Goal: Transaction & Acquisition: Book appointment/travel/reservation

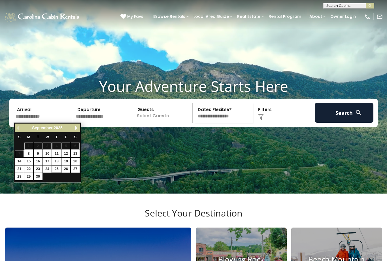
click at [57, 171] on link "25" at bounding box center [56, 169] width 9 height 7
type input "*******"
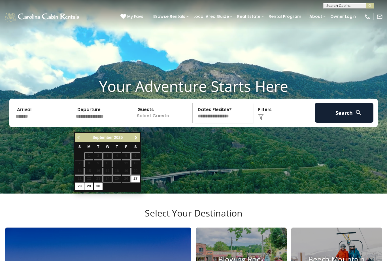
click at [58, 170] on video at bounding box center [193, 97] width 387 height 194
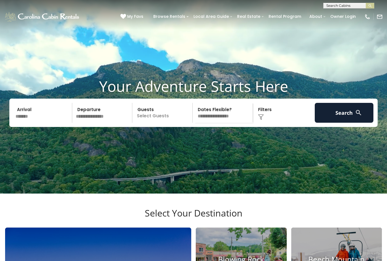
click at [105, 123] on input "text" at bounding box center [103, 113] width 59 height 20
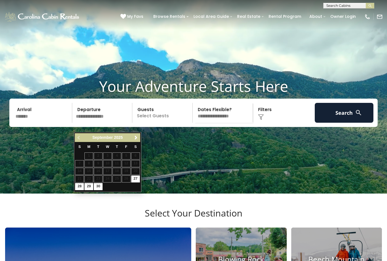
click at [80, 185] on link "28" at bounding box center [79, 186] width 9 height 7
type input "*******"
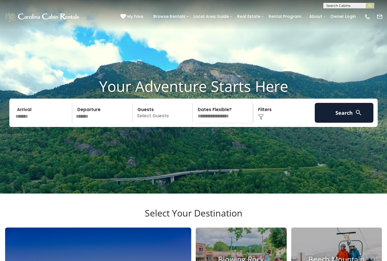
click at [164, 123] on p "Select Guests" at bounding box center [163, 113] width 58 height 20
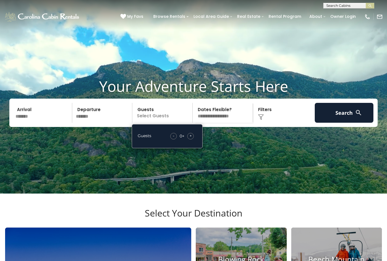
click at [191, 139] on span "+" at bounding box center [191, 136] width 2 height 6
click at [194, 139] on div "+" at bounding box center [190, 136] width 7 height 7
click at [346, 123] on button "Search" at bounding box center [344, 113] width 59 height 20
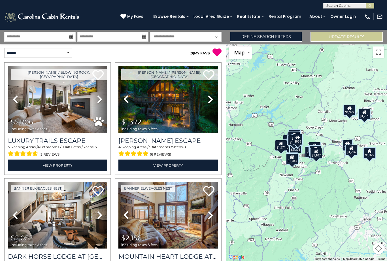
click at [386, 88] on div "$2,706 $1,372 $2,052 $2,156 $1,202 $1,679 $1,121 $2,179 $1,294 $763 $851 $2,389…" at bounding box center [306, 152] width 161 height 217
click at [269, 36] on link "Refine Search Filters" at bounding box center [266, 37] width 72 height 10
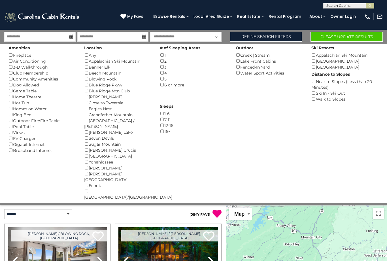
click at [350, 38] on button "Please Update Results" at bounding box center [347, 37] width 72 height 10
click at [346, 39] on button "Please Update Results" at bounding box center [347, 37] width 72 height 10
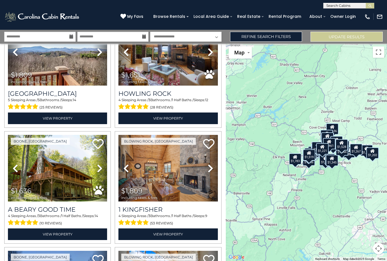
scroll to position [279, 0]
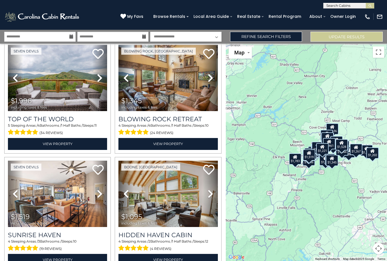
click at [266, 37] on link "Refine Search Filters" at bounding box center [266, 37] width 72 height 10
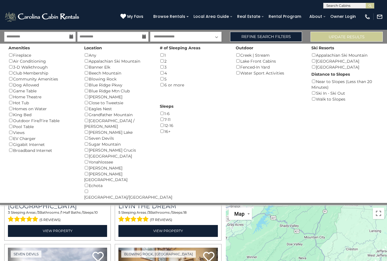
scroll to position [1255, 0]
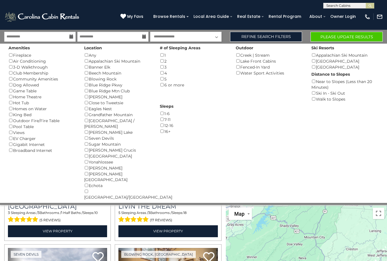
click at [348, 37] on button "Please Update Results" at bounding box center [347, 37] width 72 height 10
click at [345, 38] on button "Please Update Results" at bounding box center [347, 37] width 72 height 10
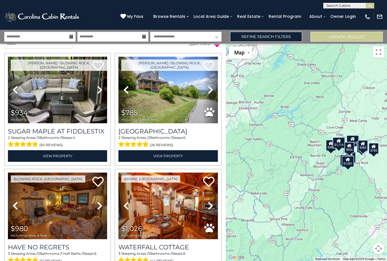
scroll to position [9, 0]
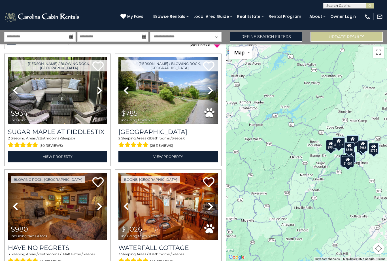
click at [198, 107] on img at bounding box center [168, 90] width 99 height 67
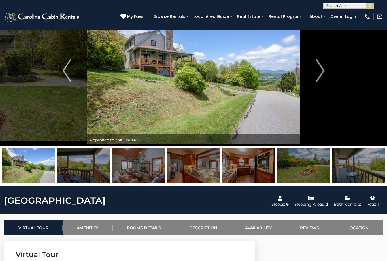
scroll to position [28, 0]
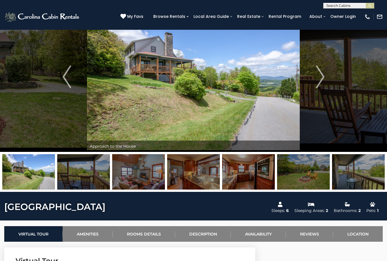
click at [325, 74] on button "Next" at bounding box center [320, 77] width 40 height 150
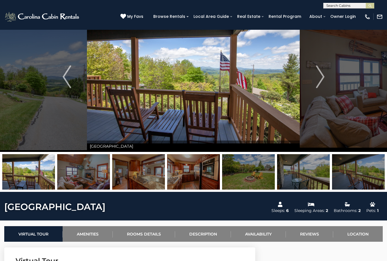
click at [325, 78] on button "Next" at bounding box center [320, 77] width 40 height 150
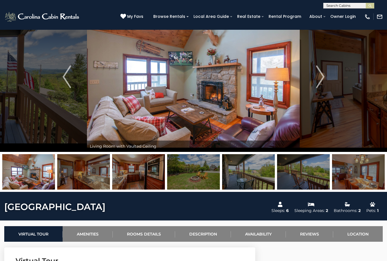
click at [324, 88] on img "Next" at bounding box center [320, 76] width 9 height 23
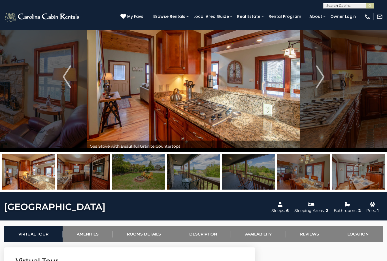
click at [324, 79] on img "Next" at bounding box center [320, 76] width 9 height 23
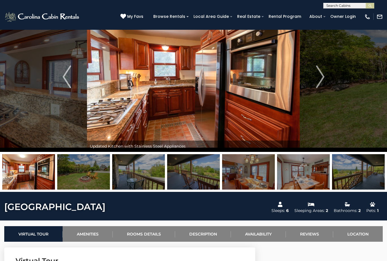
click at [321, 82] on img "Next" at bounding box center [320, 76] width 9 height 23
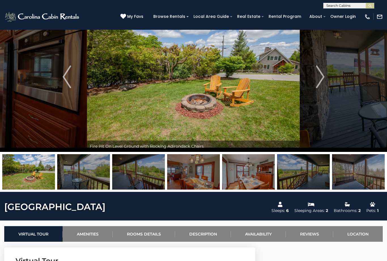
click at [325, 79] on button "Next" at bounding box center [320, 77] width 40 height 150
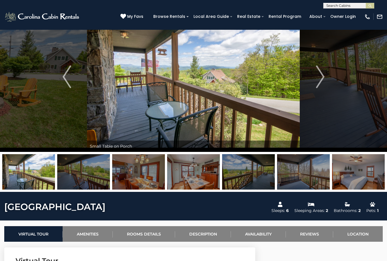
click at [320, 81] on img "Next" at bounding box center [320, 76] width 9 height 23
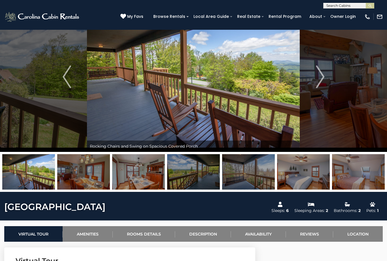
click at [320, 81] on img "Next" at bounding box center [320, 76] width 9 height 23
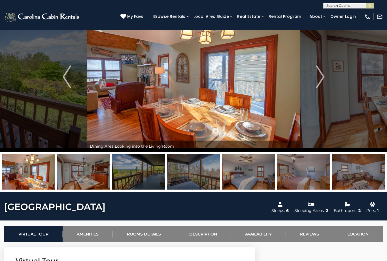
click at [324, 82] on img "Next" at bounding box center [320, 76] width 9 height 23
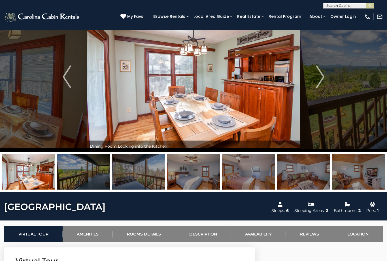
click at [328, 79] on button "Next" at bounding box center [320, 77] width 40 height 150
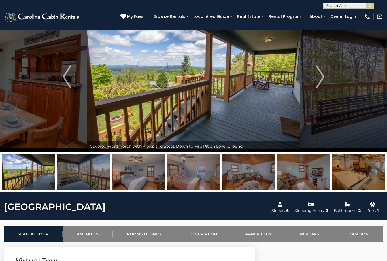
click at [323, 81] on img "Next" at bounding box center [320, 76] width 9 height 23
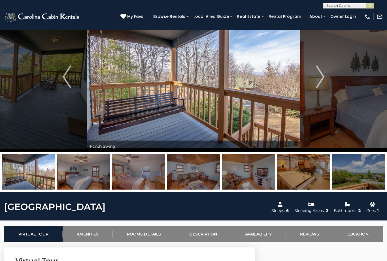
click at [324, 83] on img "Next" at bounding box center [320, 76] width 9 height 23
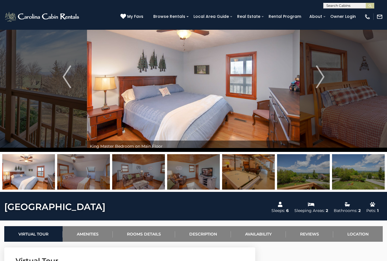
click at [323, 81] on img "Next" at bounding box center [320, 76] width 9 height 23
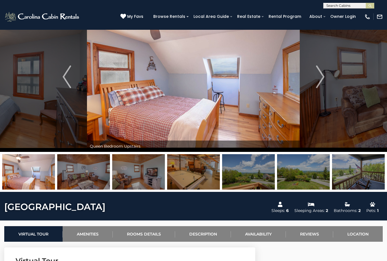
click at [322, 83] on img "Next" at bounding box center [320, 76] width 9 height 23
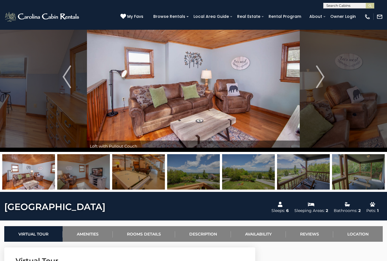
click at [321, 81] on img "Next" at bounding box center [320, 76] width 9 height 23
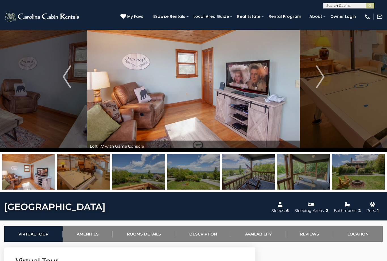
click at [320, 81] on img "Next" at bounding box center [320, 76] width 9 height 23
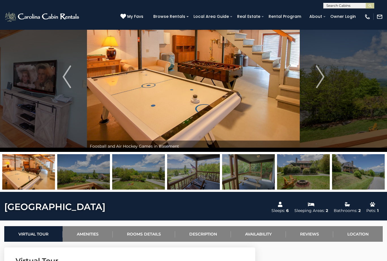
click at [322, 82] on img "Next" at bounding box center [320, 76] width 9 height 23
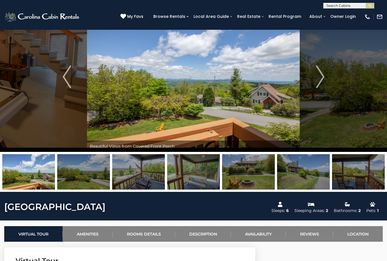
click at [327, 81] on button "Next" at bounding box center [320, 77] width 40 height 150
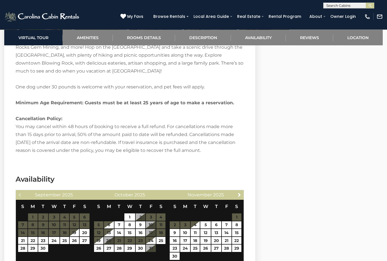
scroll to position [919, 0]
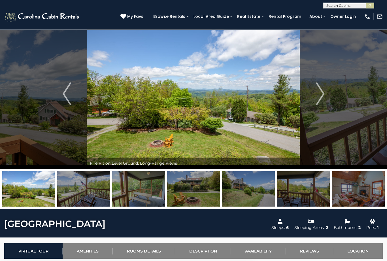
scroll to position [0, 0]
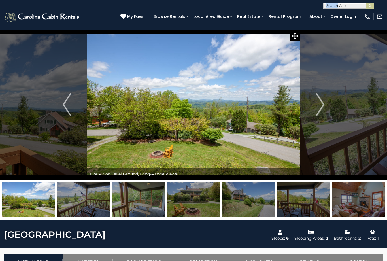
click at [126, 16] on icon at bounding box center [124, 17] width 6 height 6
click at [126, 20] on div at bounding box center [124, 17] width 6 height 6
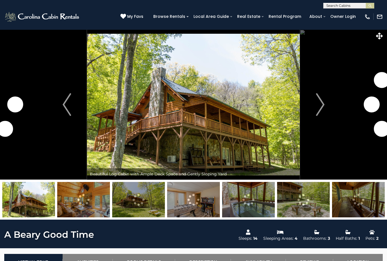
click at [321, 112] on img "Next" at bounding box center [320, 104] width 9 height 23
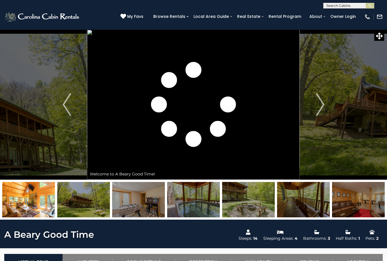
click at [318, 108] on img "Next" at bounding box center [320, 104] width 9 height 23
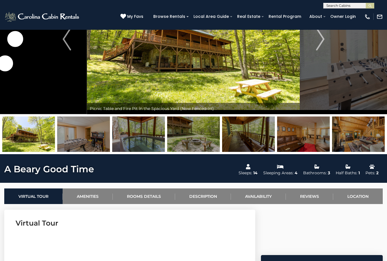
scroll to position [65, 0]
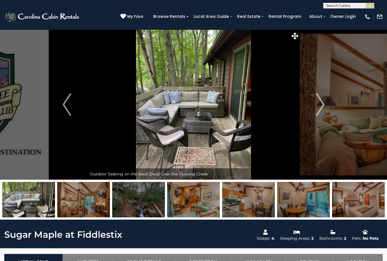
click at [324, 106] on img "Next" at bounding box center [320, 104] width 9 height 23
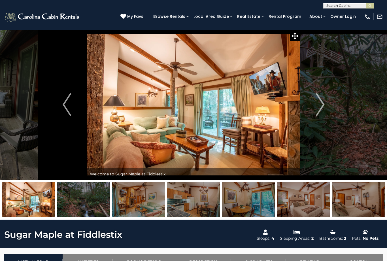
click at [324, 109] on img "Next" at bounding box center [320, 104] width 9 height 23
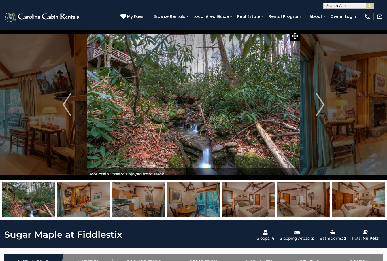
click at [324, 105] on img "Next" at bounding box center [320, 104] width 9 height 23
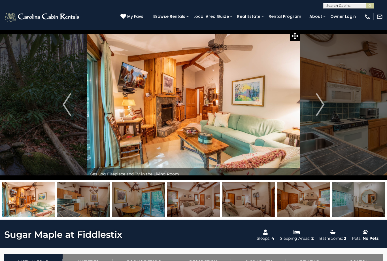
click at [322, 107] on img "Next" at bounding box center [320, 104] width 9 height 23
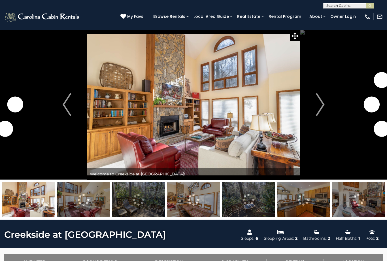
click at [323, 106] on img "Next" at bounding box center [320, 104] width 9 height 23
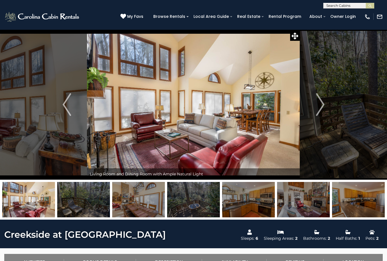
click at [324, 105] on img "Next" at bounding box center [320, 104] width 9 height 23
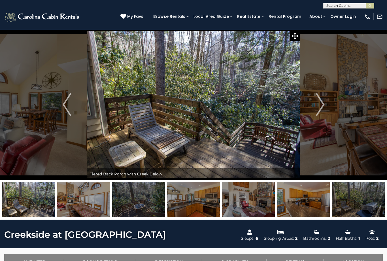
click at [322, 104] on img "Next" at bounding box center [320, 104] width 9 height 23
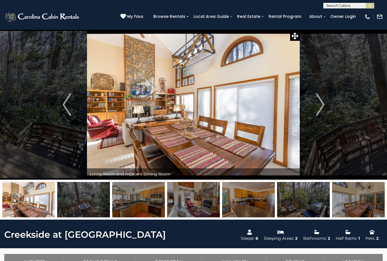
click at [322, 107] on img "Next" at bounding box center [320, 104] width 9 height 23
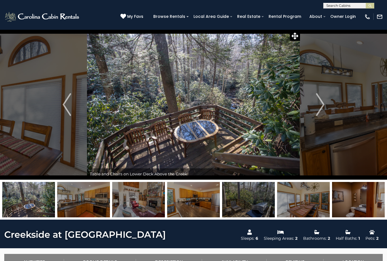
click at [325, 104] on img "Next" at bounding box center [320, 104] width 9 height 23
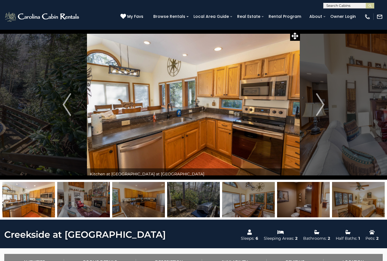
click at [321, 109] on img "Next" at bounding box center [320, 104] width 9 height 23
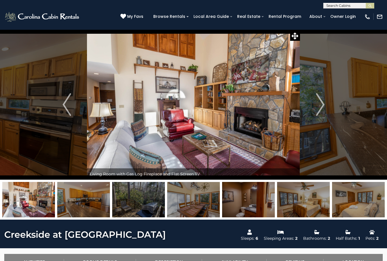
click at [322, 105] on img "Next" at bounding box center [320, 104] width 9 height 23
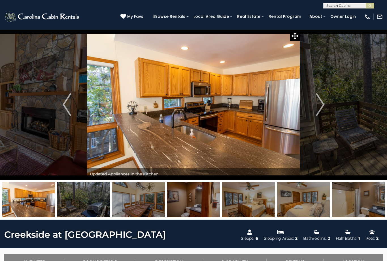
click at [320, 109] on img "Next" at bounding box center [320, 104] width 9 height 23
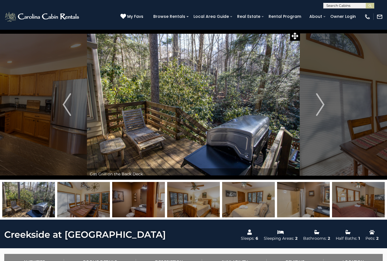
click at [318, 108] on img "Next" at bounding box center [320, 104] width 9 height 23
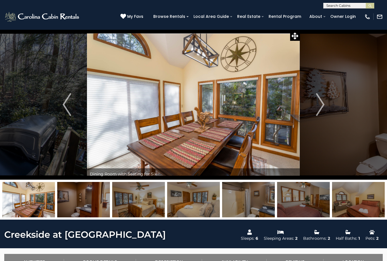
click at [320, 109] on img "Next" at bounding box center [320, 104] width 9 height 23
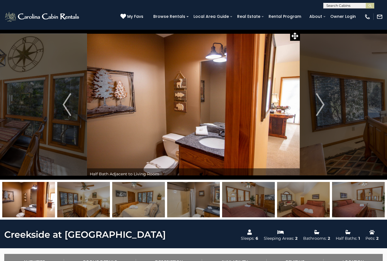
click at [320, 110] on img "Next" at bounding box center [320, 104] width 9 height 23
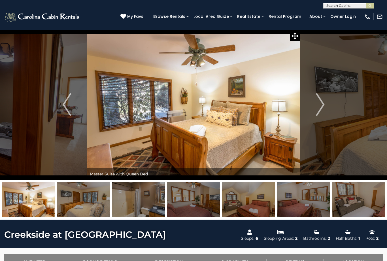
click at [321, 107] on img "Next" at bounding box center [320, 104] width 9 height 23
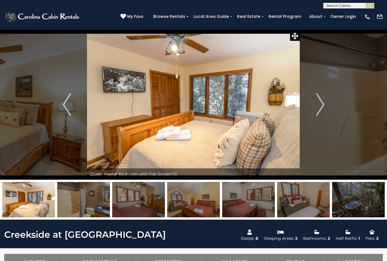
click at [323, 107] on img "Next" at bounding box center [320, 104] width 9 height 23
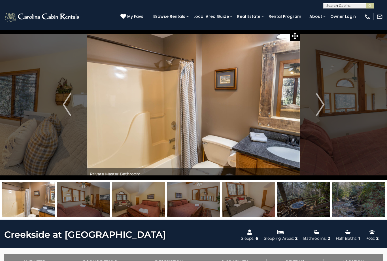
click at [321, 108] on img "Next" at bounding box center [320, 104] width 9 height 23
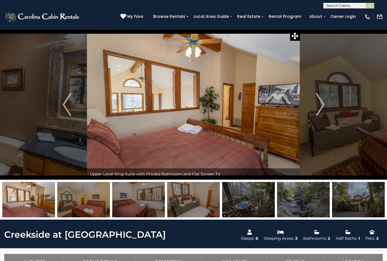
click at [319, 113] on img "Next" at bounding box center [320, 104] width 9 height 23
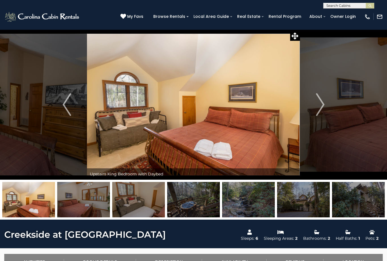
click at [317, 114] on img "Next" at bounding box center [320, 104] width 9 height 23
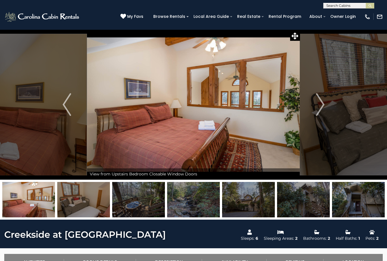
click at [313, 107] on button "Next" at bounding box center [320, 104] width 40 height 150
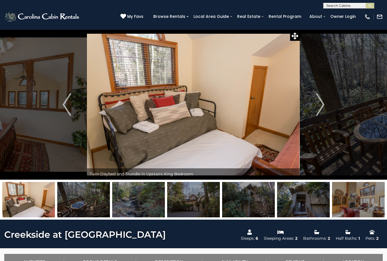
click at [319, 106] on img "Next" at bounding box center [320, 104] width 9 height 23
